Goal: Transaction & Acquisition: Purchase product/service

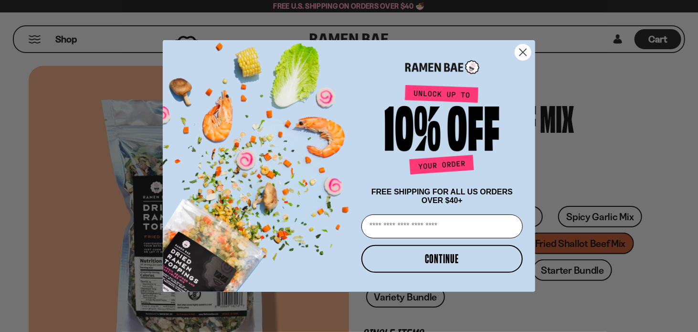
click at [393, 228] on input "Email" at bounding box center [441, 226] width 161 height 24
type input "**********"
click at [456, 254] on button "CONTINUE" at bounding box center [441, 259] width 161 height 28
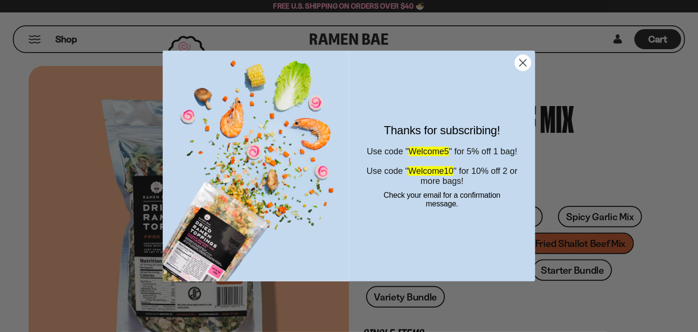
click at [426, 176] on span "Welcome10" at bounding box center [430, 171] width 45 height 10
drag, startPoint x: 414, startPoint y: 145, endPoint x: 458, endPoint y: 143, distance: 44.4
click at [449, 147] on span "Welcome5" at bounding box center [429, 152] width 41 height 10
copy span "Welcome5"
click at [520, 64] on circle "Close dialog" at bounding box center [523, 63] width 16 height 16
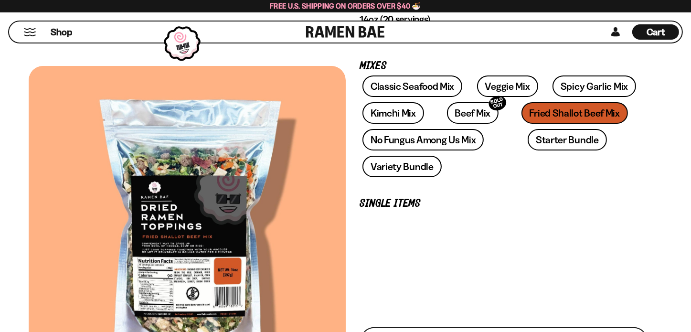
scroll to position [143, 0]
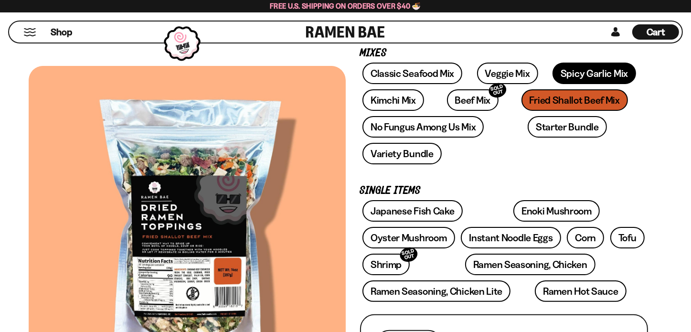
click at [552, 68] on link "Spicy Garlic Mix" at bounding box center [594, 73] width 84 height 21
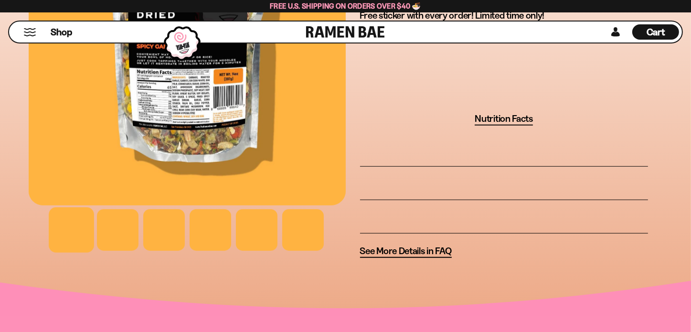
scroll to position [764, 0]
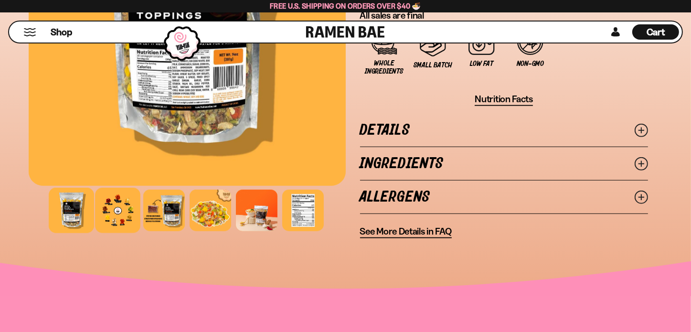
click at [115, 214] on div at bounding box center [117, 210] width 45 height 45
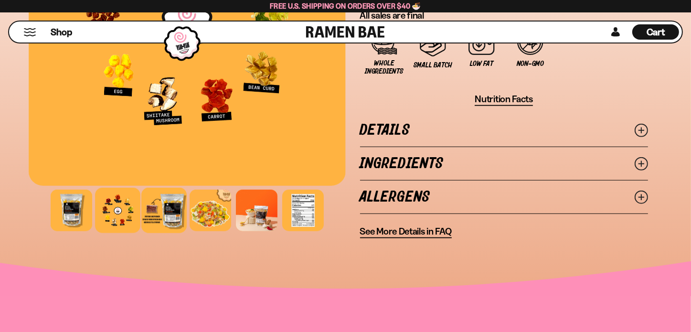
click at [166, 222] on div at bounding box center [163, 210] width 45 height 45
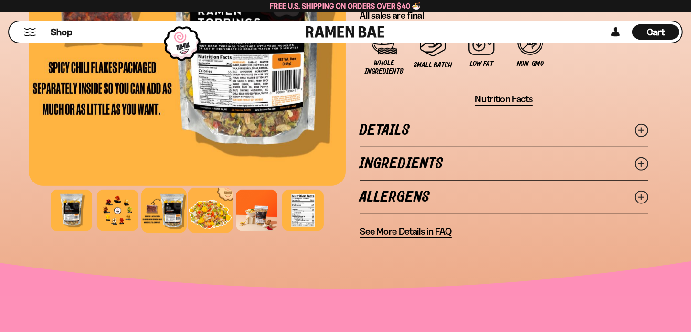
click at [192, 215] on div at bounding box center [210, 210] width 45 height 45
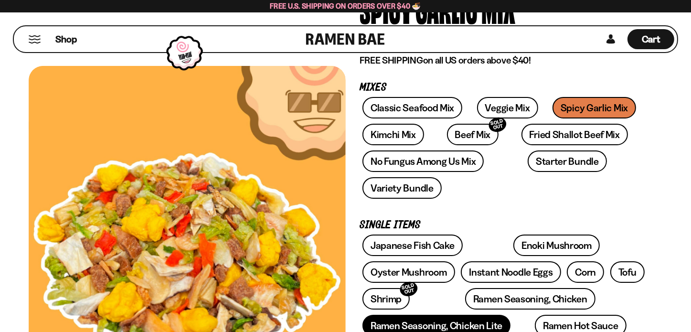
scroll to position [48, 0]
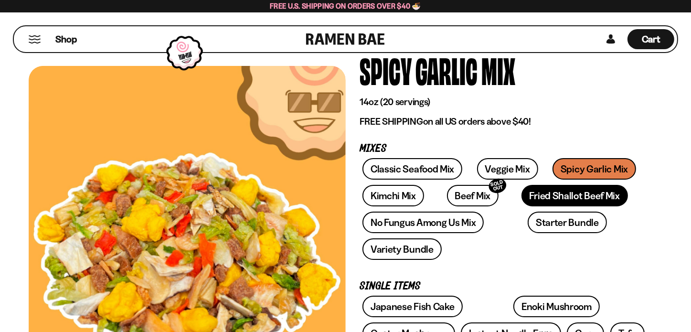
click at [528, 196] on link "Fried Shallot Beef Mix" at bounding box center [574, 195] width 106 height 21
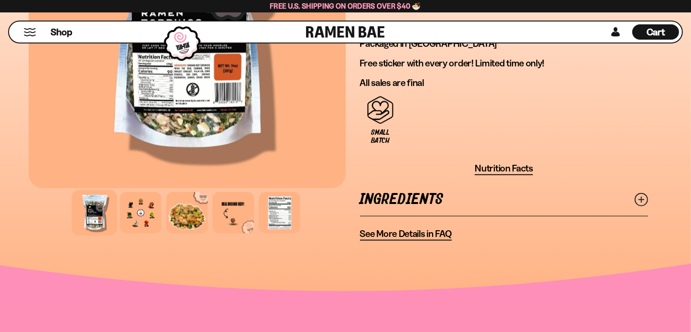
scroll to position [812, 0]
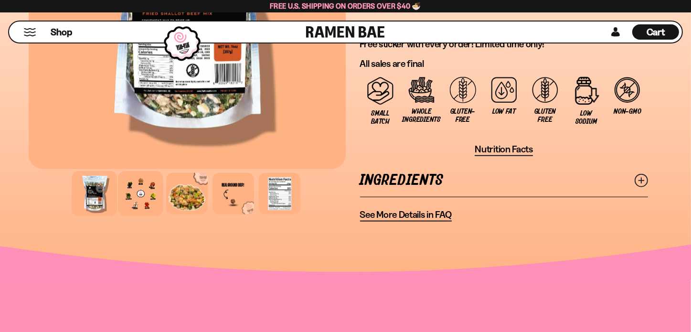
click at [140, 197] on div at bounding box center [140, 193] width 45 height 45
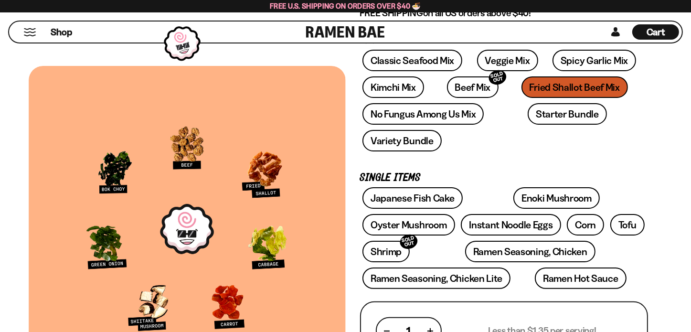
scroll to position [143, 0]
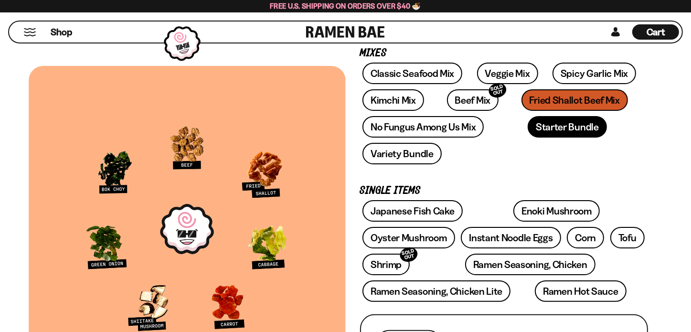
click at [528, 129] on link "Starter Bundle" at bounding box center [567, 126] width 79 height 21
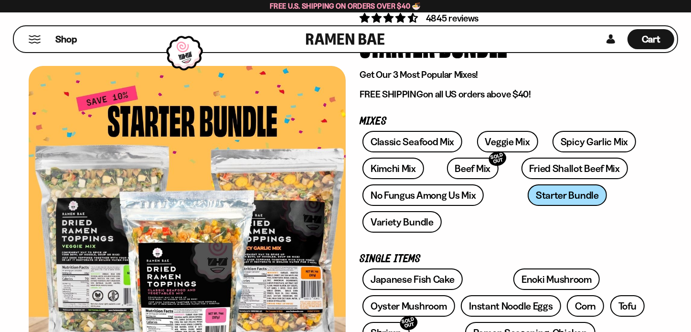
scroll to position [48, 0]
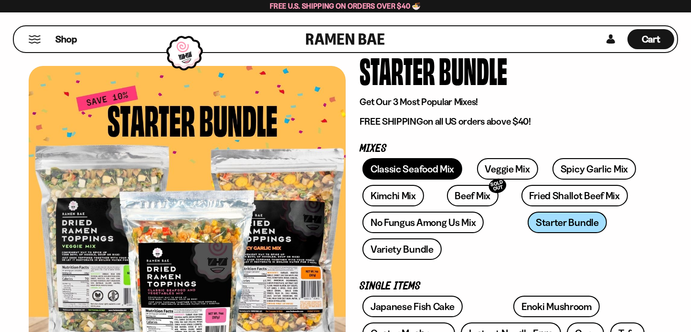
click at [409, 169] on link "Classic Seafood Mix" at bounding box center [412, 168] width 100 height 21
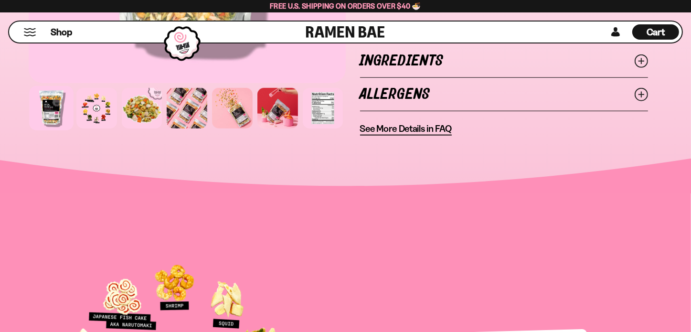
scroll to position [860, 0]
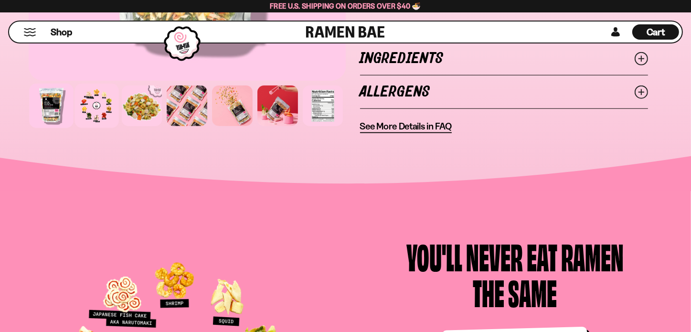
click at [96, 93] on div at bounding box center [96, 106] width 44 height 44
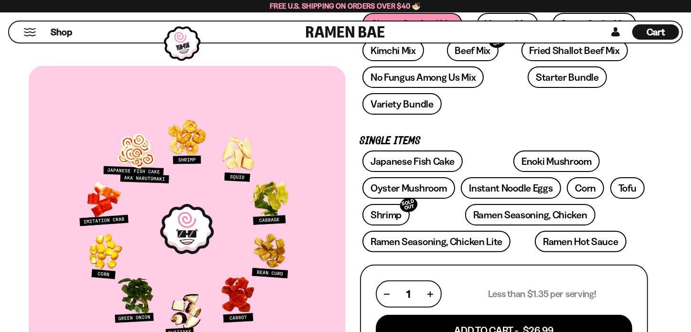
scroll to position [191, 0]
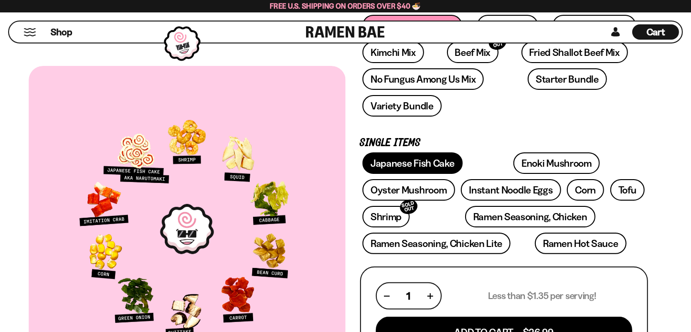
click at [432, 160] on link "Japanese Fish Cake" at bounding box center [412, 162] width 100 height 21
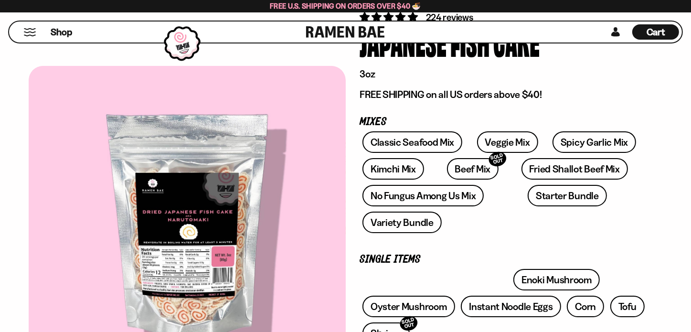
scroll to position [191, 0]
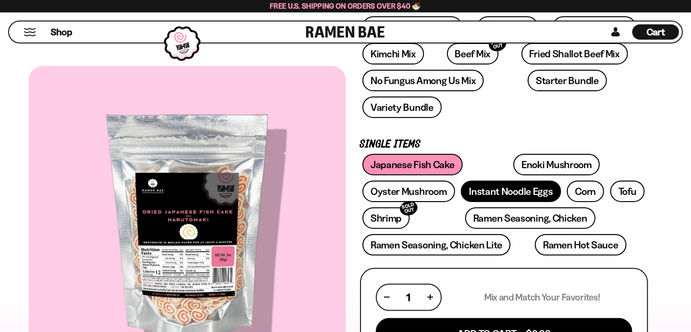
click at [525, 187] on link "Instant Noodle Eggs" at bounding box center [511, 190] width 100 height 21
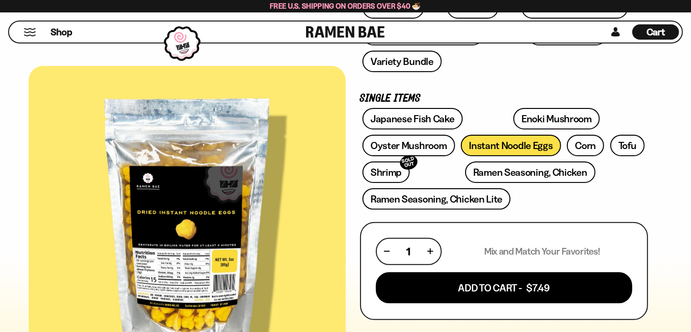
scroll to position [143, 0]
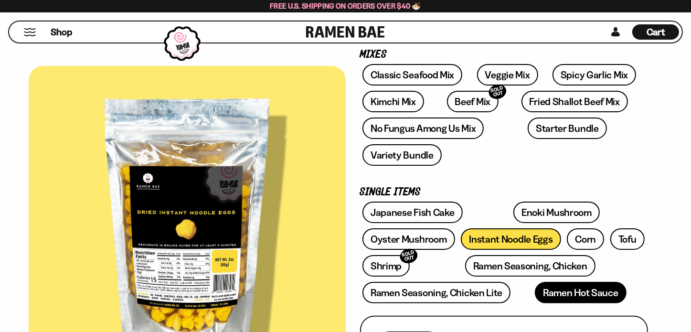
click at [560, 284] on link "Ramen Hot Sauce" at bounding box center [581, 292] width 92 height 21
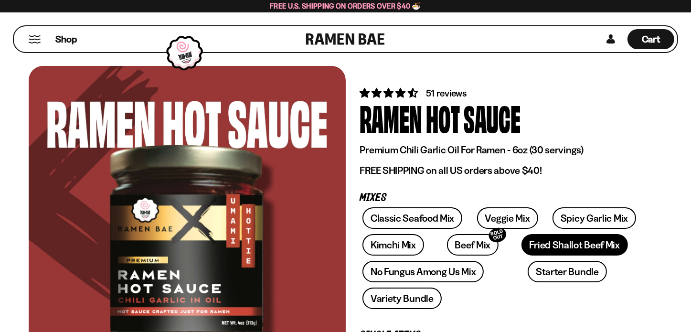
click at [545, 246] on link "Fried Shallot Beef Mix" at bounding box center [574, 244] width 106 height 21
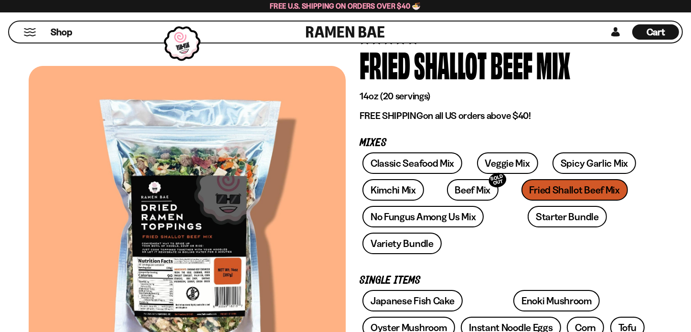
scroll to position [48, 0]
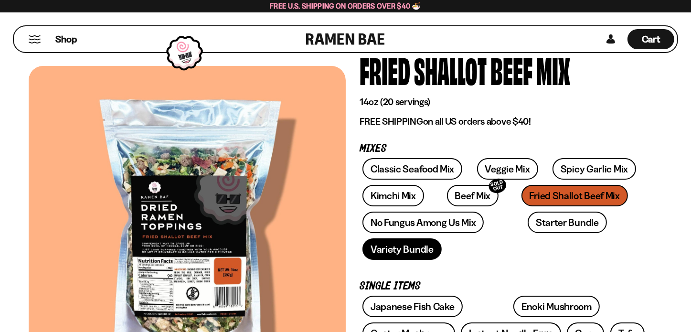
click at [421, 249] on link "Variety Bundle" at bounding box center [401, 248] width 79 height 21
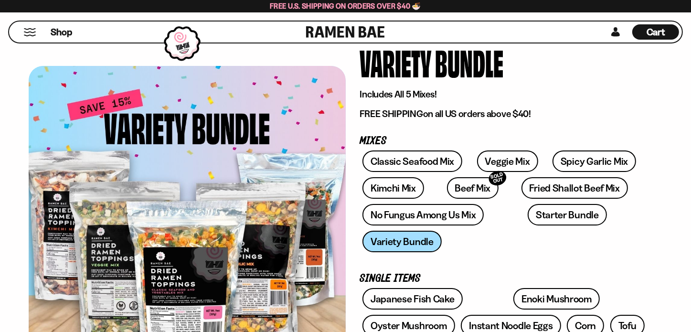
scroll to position [48, 0]
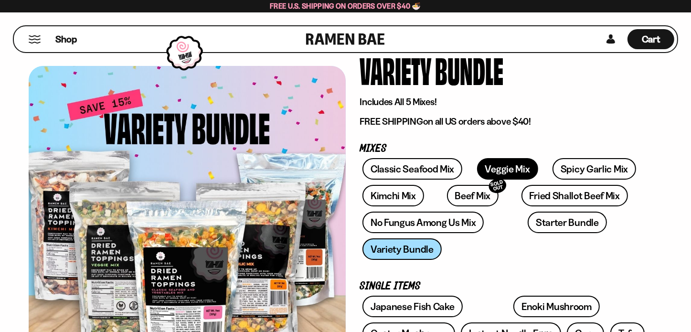
click at [496, 164] on link "Veggie Mix" at bounding box center [507, 168] width 61 height 21
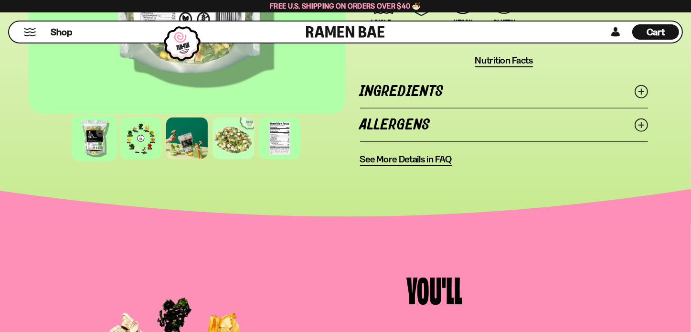
scroll to position [860, 0]
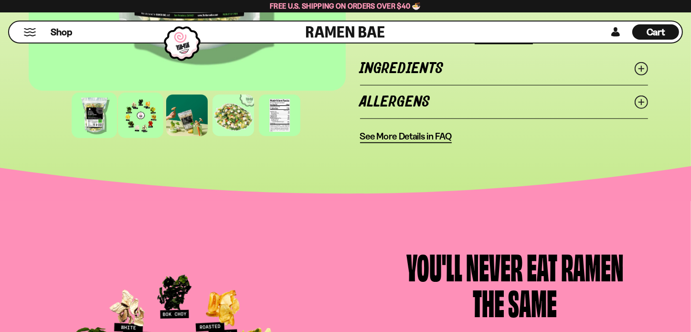
click at [140, 112] on div at bounding box center [140, 115] width 45 height 45
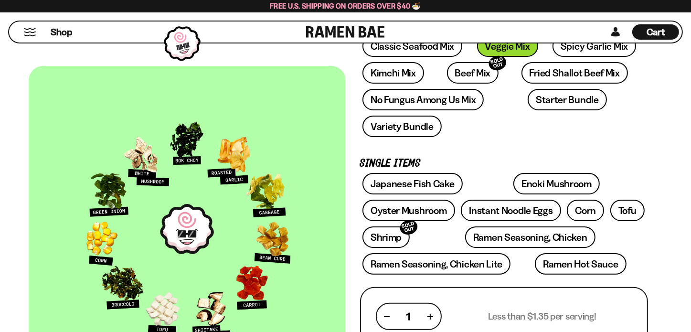
scroll to position [143, 0]
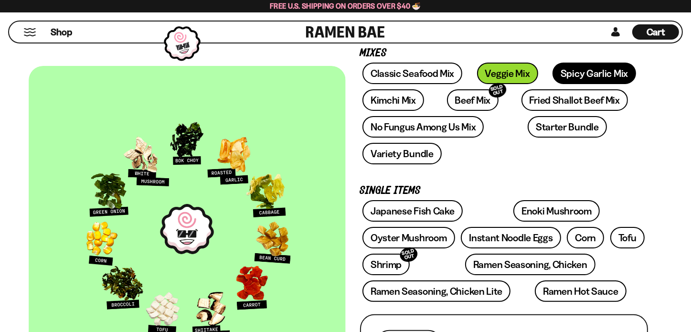
click at [574, 78] on link "Spicy Garlic Mix" at bounding box center [594, 73] width 84 height 21
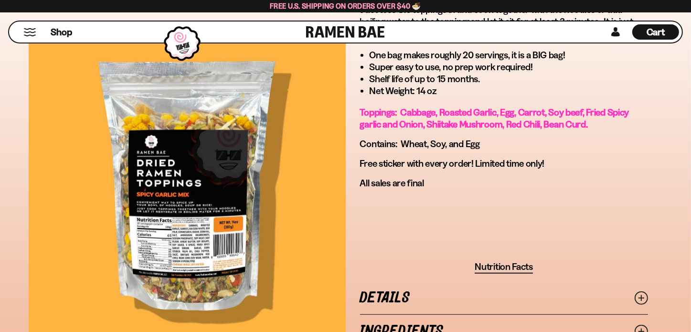
scroll to position [860, 0]
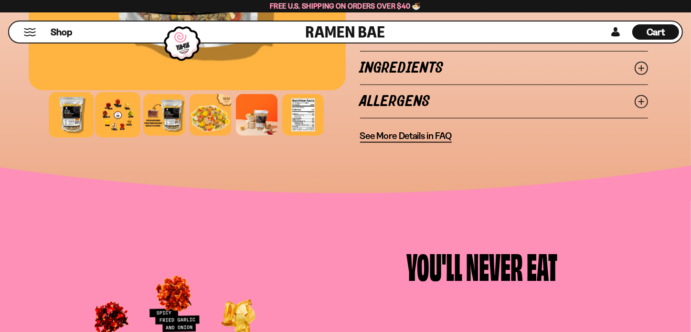
click at [117, 113] on div at bounding box center [117, 114] width 45 height 45
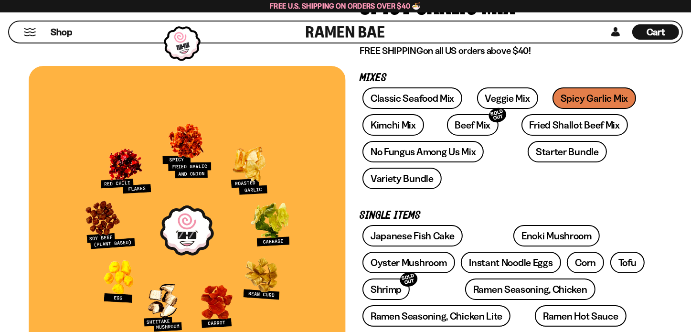
scroll to position [96, 0]
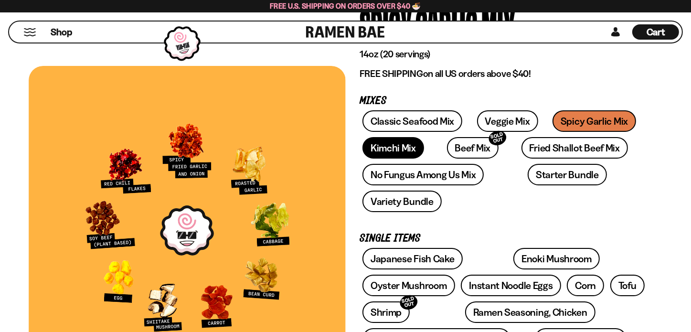
click at [403, 152] on link "Kimchi Mix" at bounding box center [393, 147] width 62 height 21
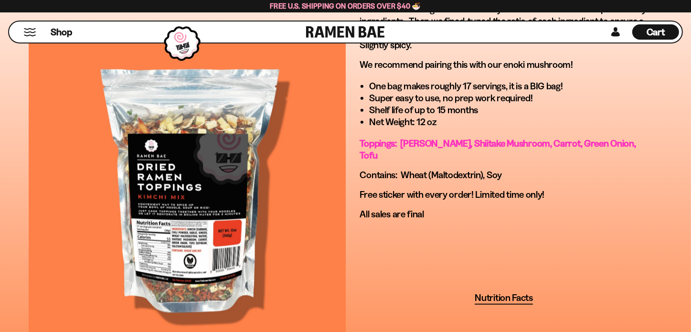
scroll to position [860, 0]
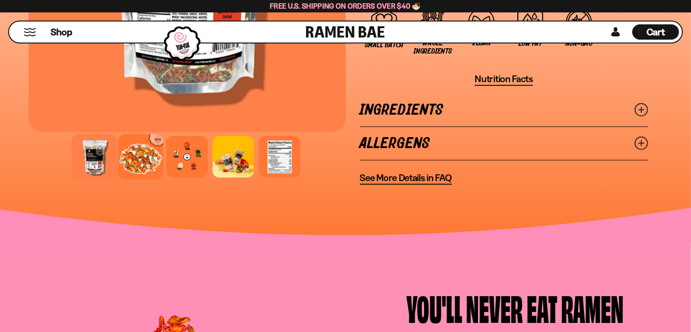
click at [139, 139] on div at bounding box center [140, 156] width 45 height 45
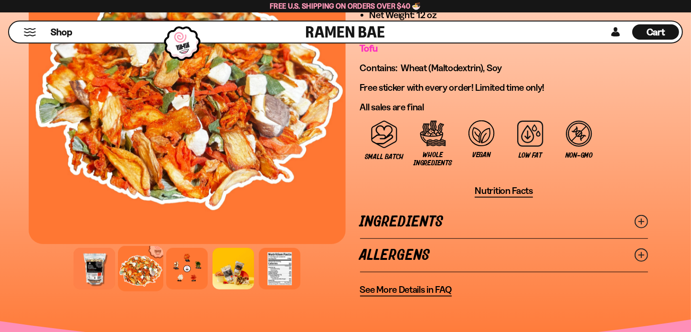
scroll to position [764, 0]
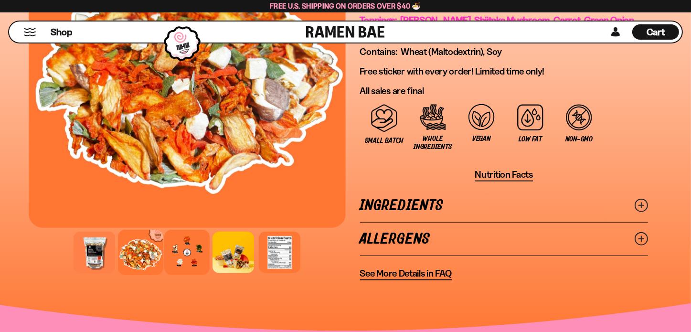
click at [181, 238] on div at bounding box center [186, 252] width 45 height 45
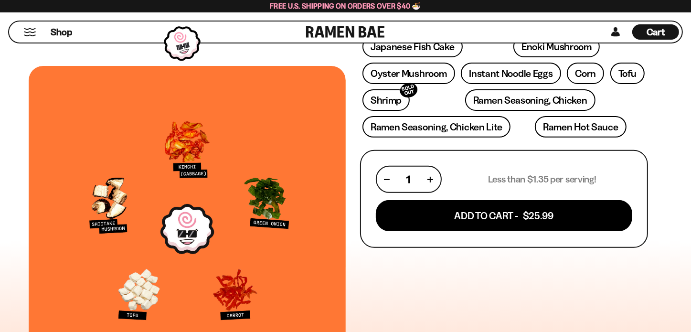
scroll to position [239, 0]
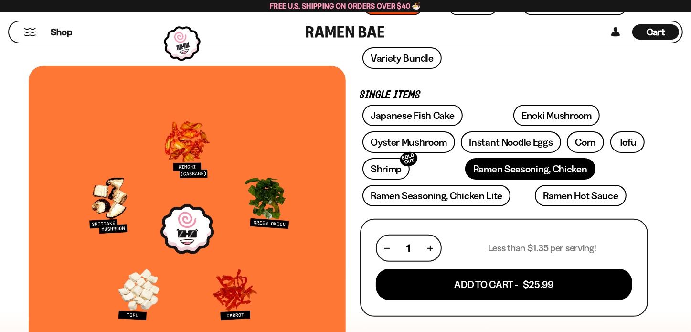
click at [484, 163] on link "Ramen Seasoning, Chicken" at bounding box center [530, 168] width 130 height 21
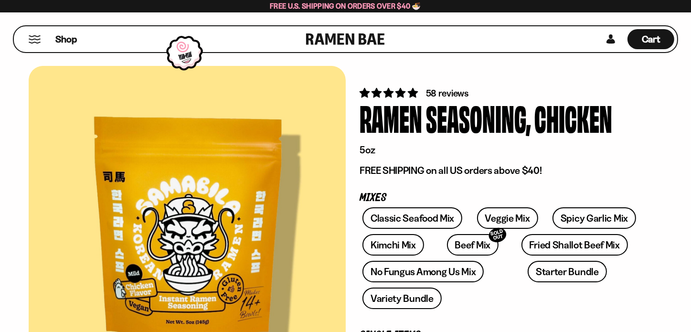
scroll to position [48, 0]
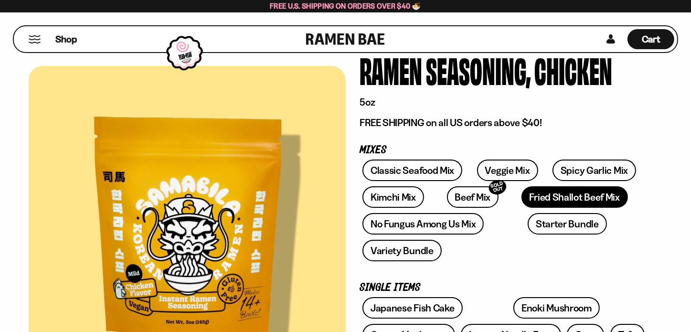
click at [568, 193] on link "Fried Shallot Beef Mix" at bounding box center [574, 196] width 106 height 21
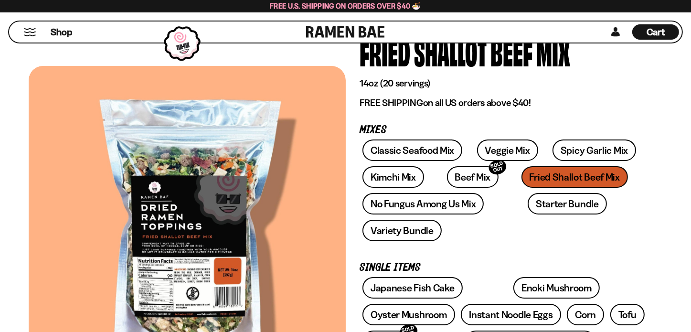
scroll to position [48, 0]
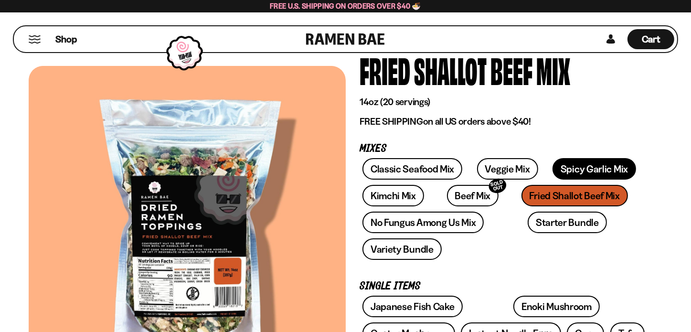
click at [583, 169] on link "Spicy Garlic Mix" at bounding box center [594, 168] width 84 height 21
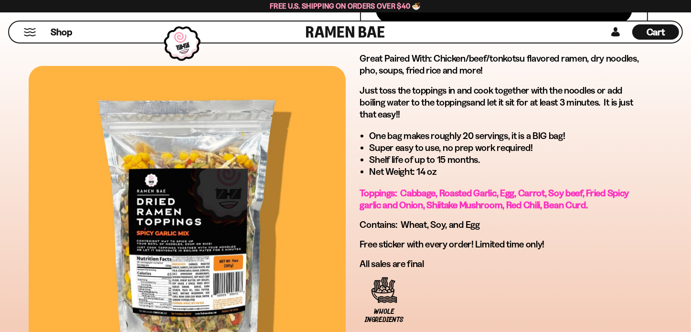
scroll to position [764, 0]
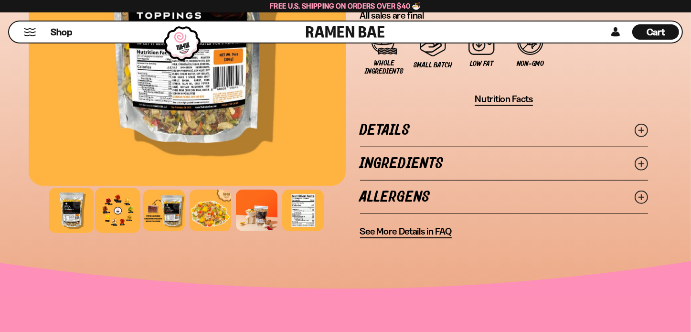
click at [127, 217] on div at bounding box center [117, 210] width 45 height 45
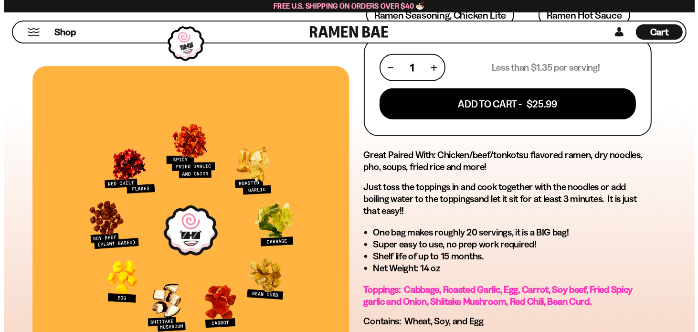
scroll to position [334, 0]
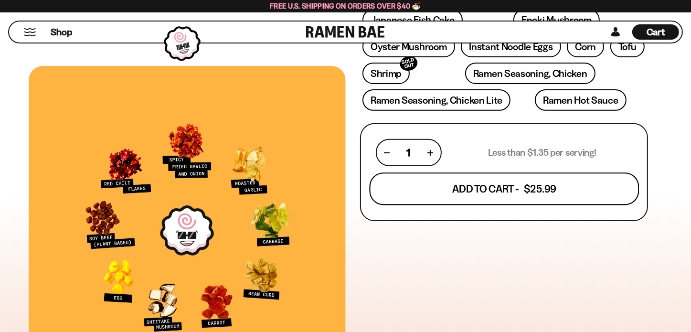
click at [501, 182] on button "Add To Cart - $25.99" at bounding box center [503, 189] width 269 height 32
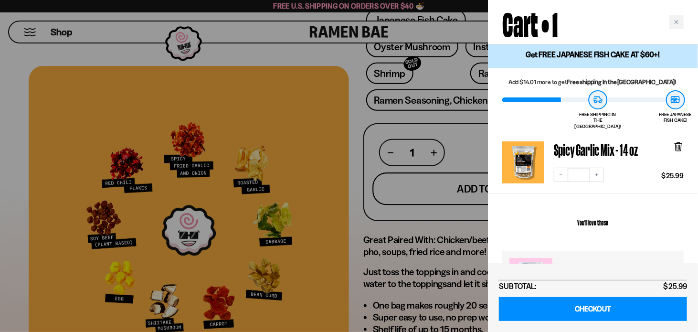
scroll to position [0, 0]
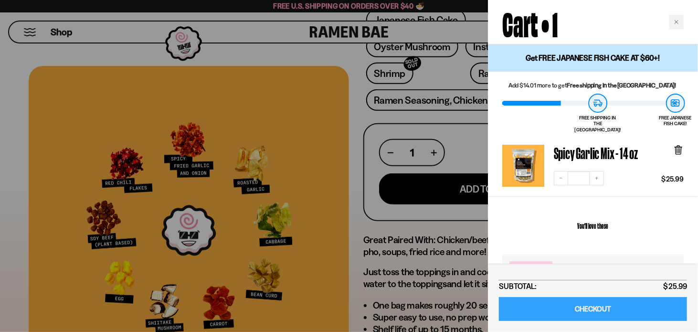
click at [588, 307] on link "CHECKOUT" at bounding box center [593, 309] width 188 height 24
